Goal: Information Seeking & Learning: Learn about a topic

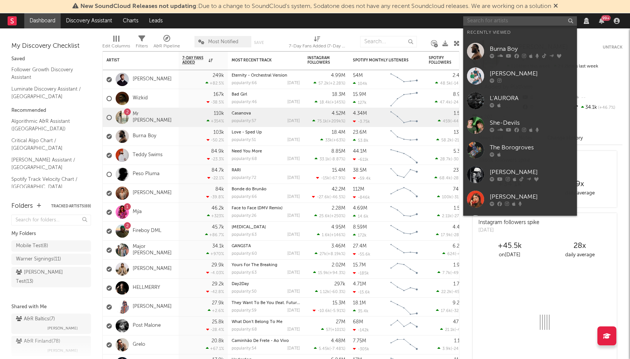
click at [498, 25] on input "text" at bounding box center [520, 20] width 114 height 9
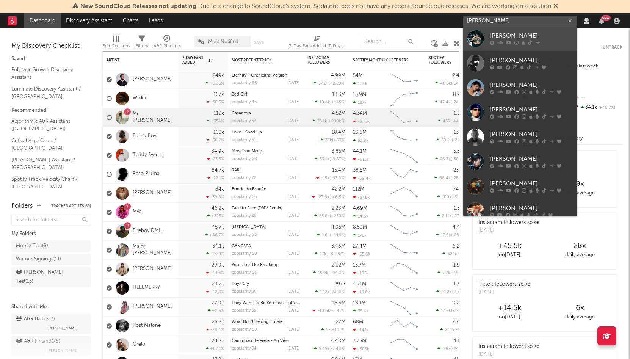
type input "[PERSON_NAME]"
click at [505, 31] on link "[PERSON_NAME]" at bounding box center [520, 38] width 114 height 25
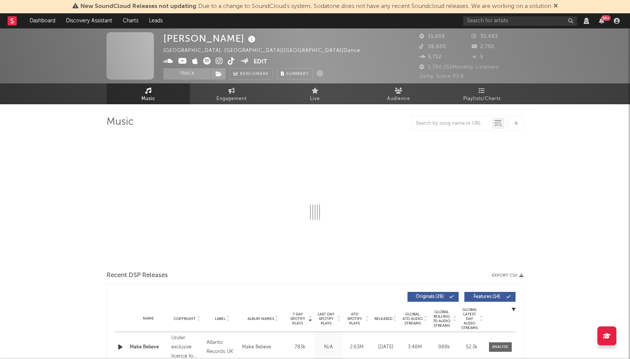
select select "6m"
select select "View all"
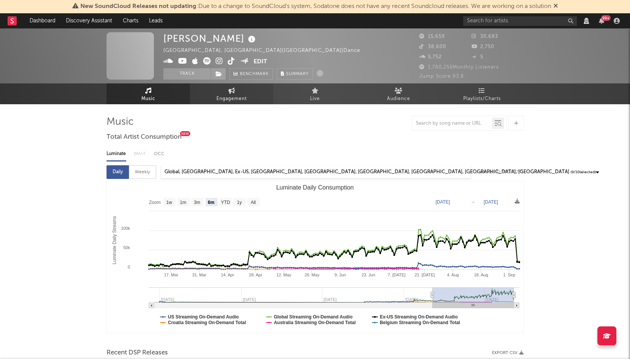
click at [242, 94] on span "Engagement" at bounding box center [231, 98] width 30 height 9
select select "1w"
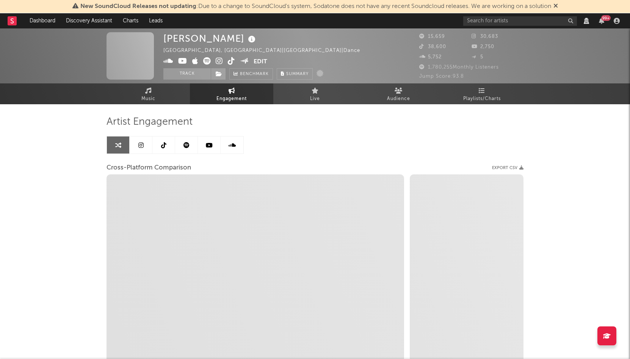
click at [230, 148] on link at bounding box center [232, 144] width 23 height 17
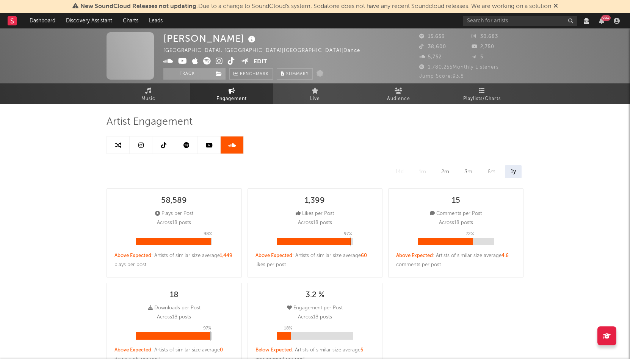
select select "6m"
click at [168, 64] on icon at bounding box center [168, 61] width 10 height 8
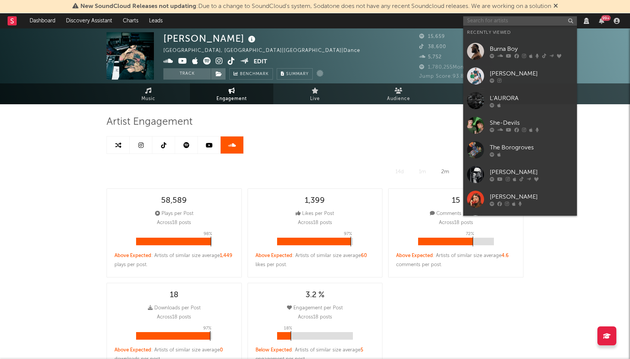
click at [488, 21] on input "text" at bounding box center [520, 20] width 114 height 9
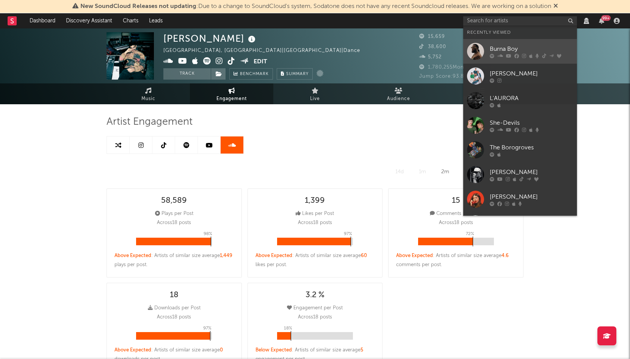
click at [514, 51] on div "Burna Boy" at bounding box center [531, 48] width 83 height 9
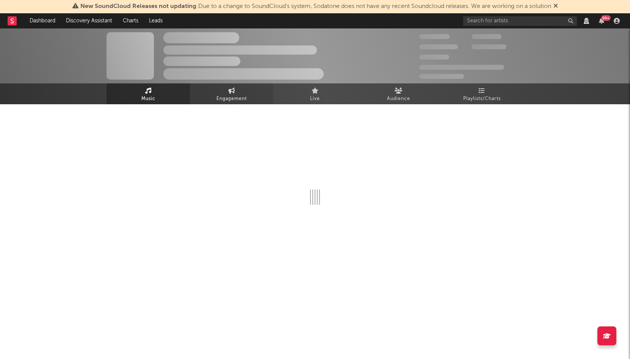
click at [238, 94] on span "Engagement" at bounding box center [231, 98] width 30 height 9
select select "1w"
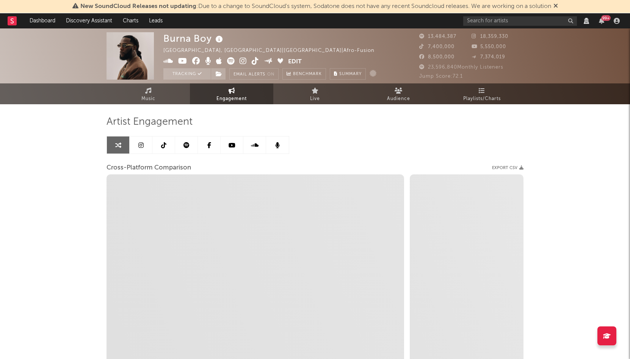
click at [252, 146] on icon at bounding box center [255, 145] width 8 height 6
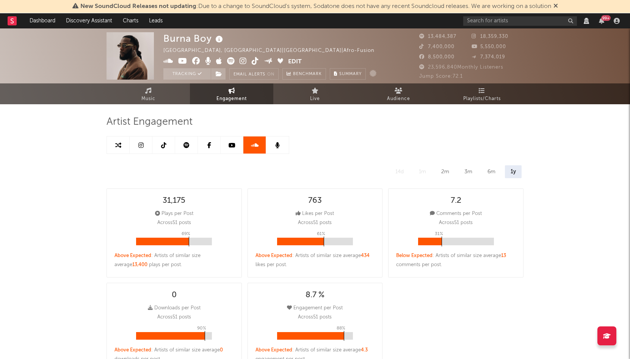
click at [165, 60] on icon at bounding box center [168, 61] width 10 height 8
select select "6m"
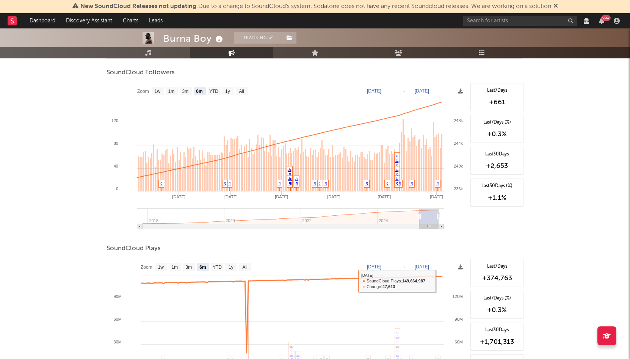
scroll to position [446, 0]
